Goal: Find specific page/section: Find specific page/section

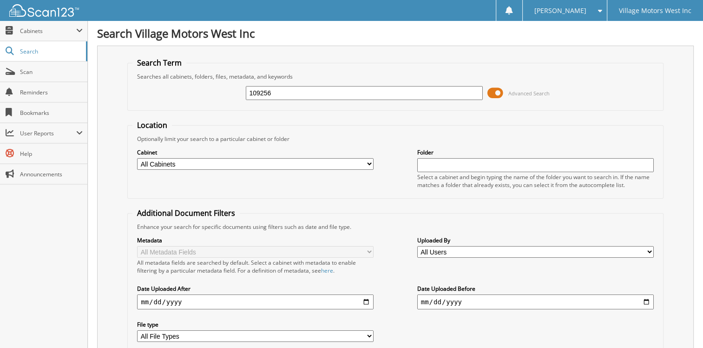
type input "109256"
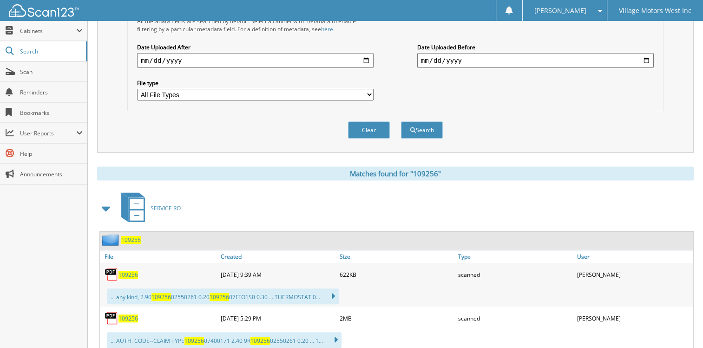
scroll to position [325, 0]
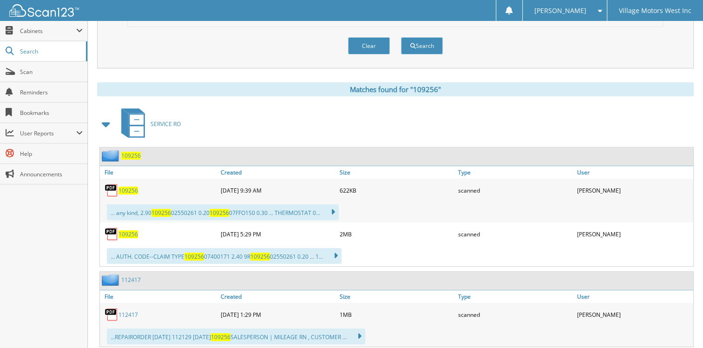
click at [131, 186] on span "109256" at bounding box center [129, 190] width 20 height 8
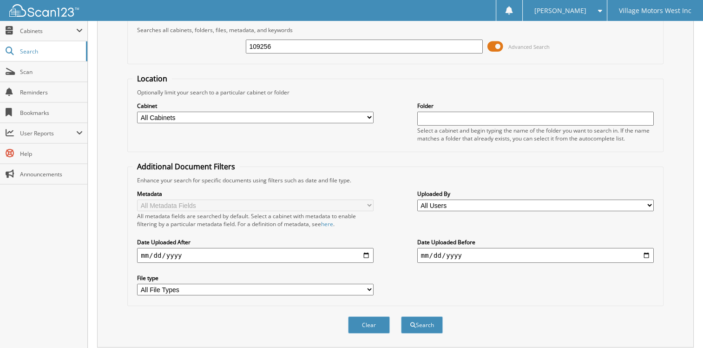
scroll to position [0, 0]
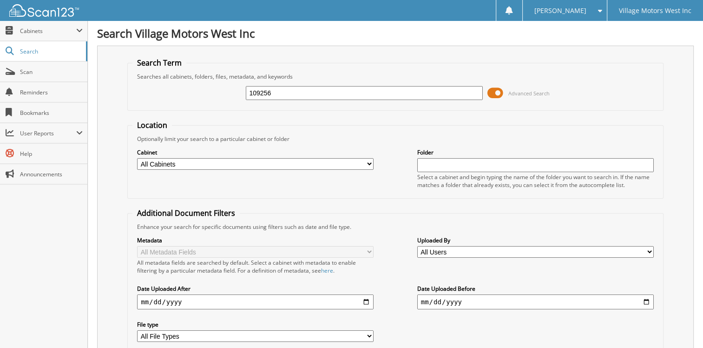
drag, startPoint x: 253, startPoint y: 91, endPoint x: 389, endPoint y: 100, distance: 135.6
click at [373, 105] on fieldset "Search Term Searches all cabinets, folders, files, metadata, and keywords 10925…" at bounding box center [395, 84] width 536 height 53
type input "112417"
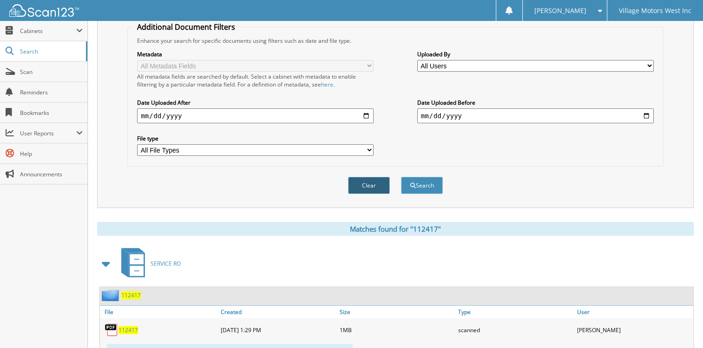
scroll to position [218, 0]
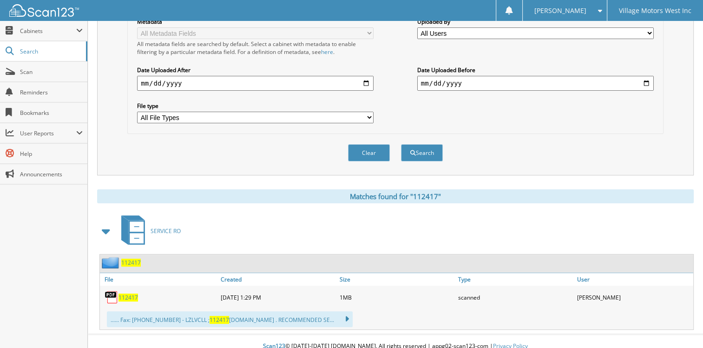
click at [127, 293] on span "112417" at bounding box center [129, 297] width 20 height 8
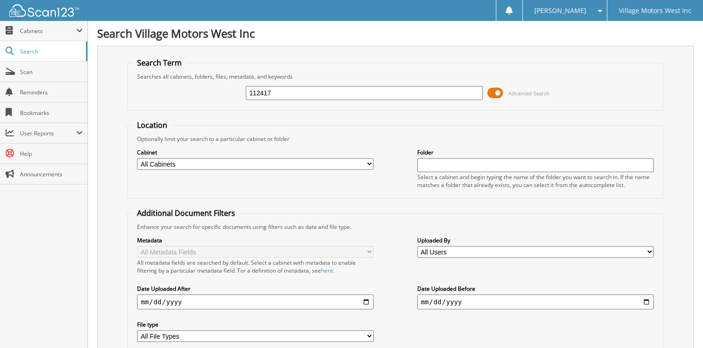
scroll to position [0, 0]
drag, startPoint x: 285, startPoint y: 92, endPoint x: 182, endPoint y: 91, distance: 103.2
click at [182, 91] on div "112417 Advanced Search" at bounding box center [395, 92] width 526 height 25
type input "112129"
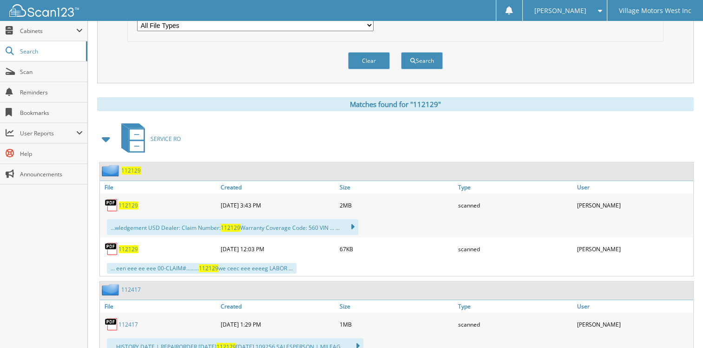
scroll to position [336, 0]
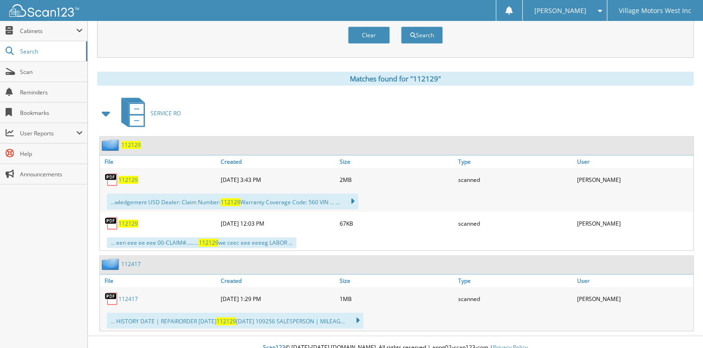
click at [124, 176] on span "112129" at bounding box center [129, 180] width 20 height 8
